Goal: Navigation & Orientation: Find specific page/section

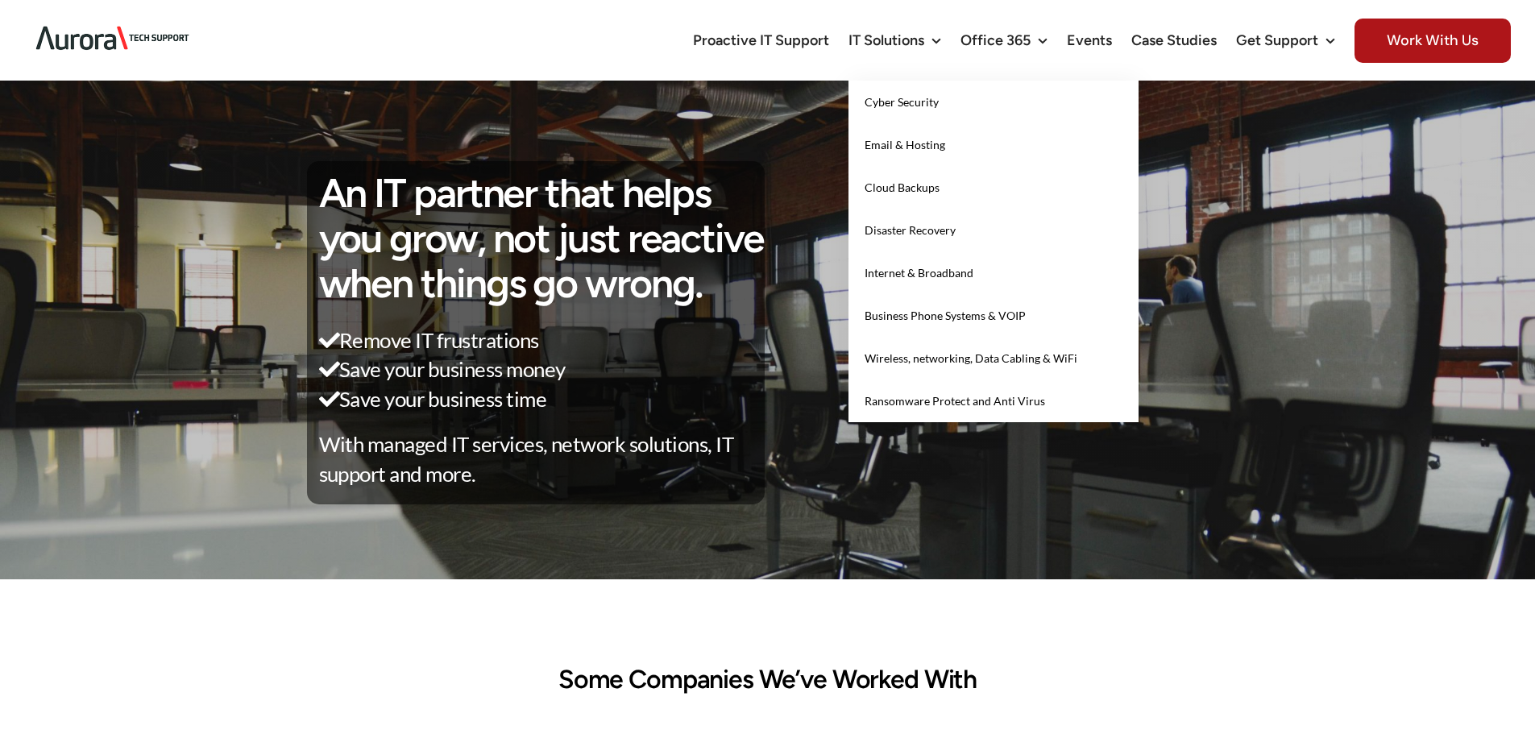
click at [897, 185] on span "Cloud Backups" at bounding box center [902, 187] width 75 height 14
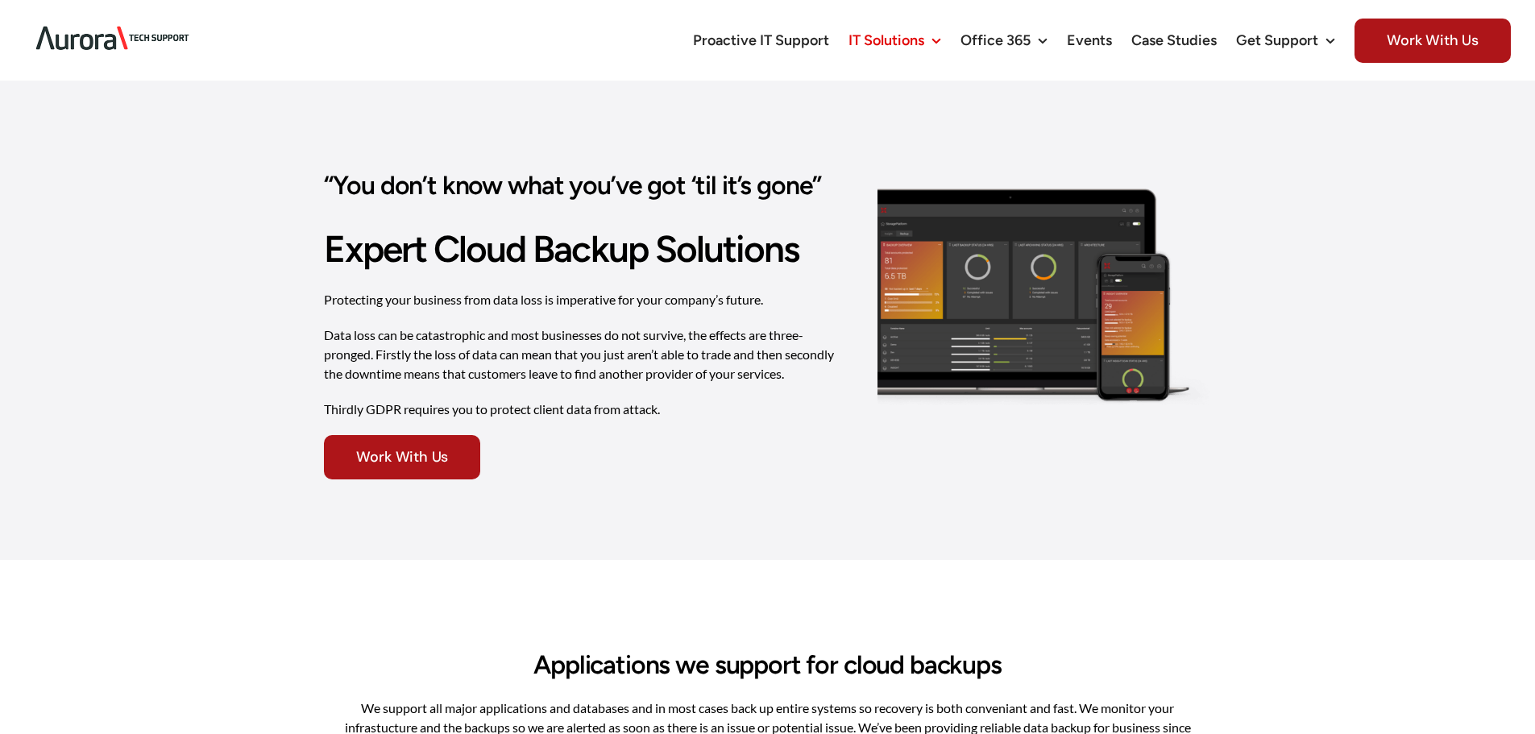
click at [82, 29] on img at bounding box center [112, 38] width 177 height 51
